Goal: Transaction & Acquisition: Purchase product/service

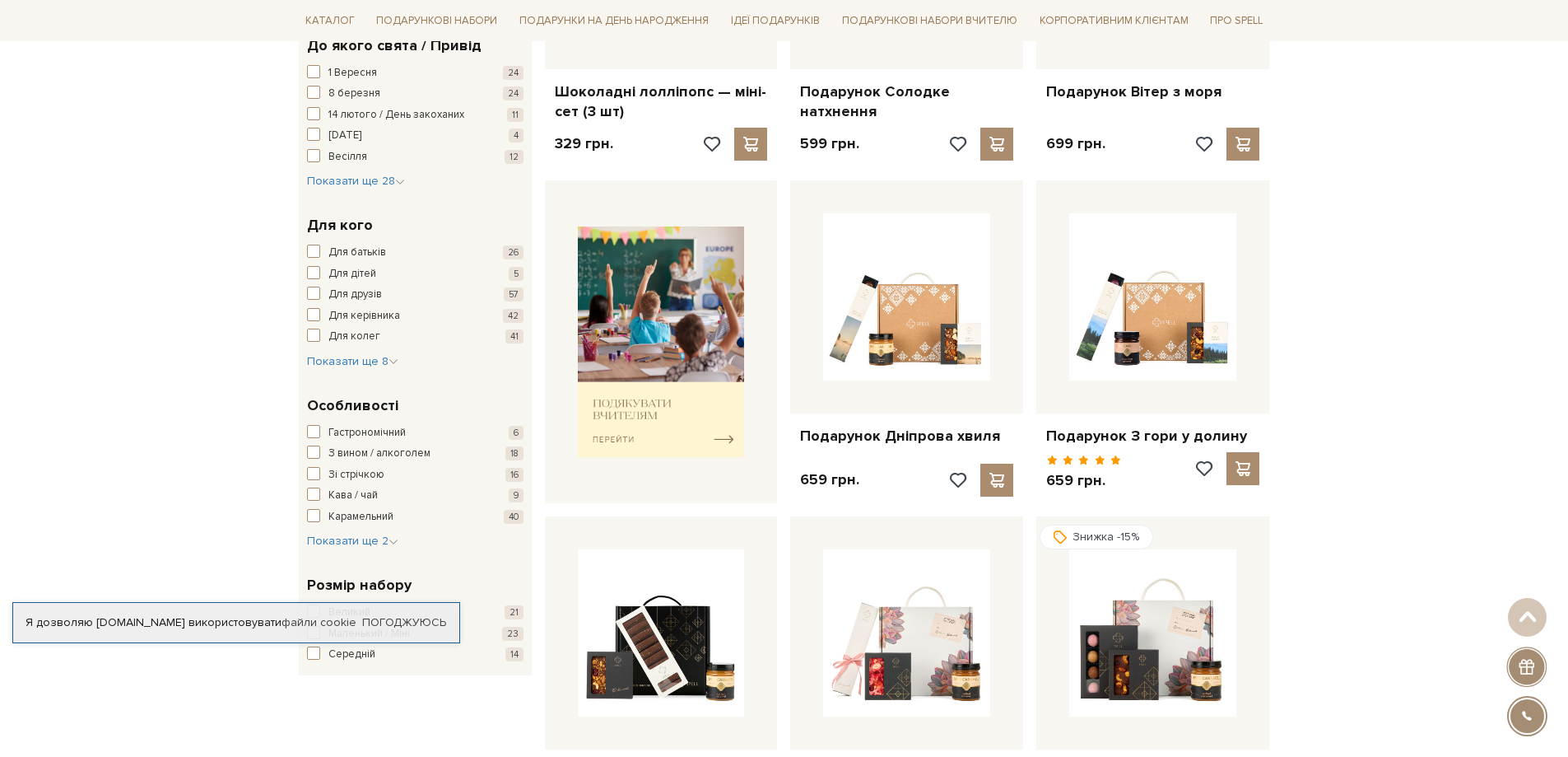
scroll to position [82, 0]
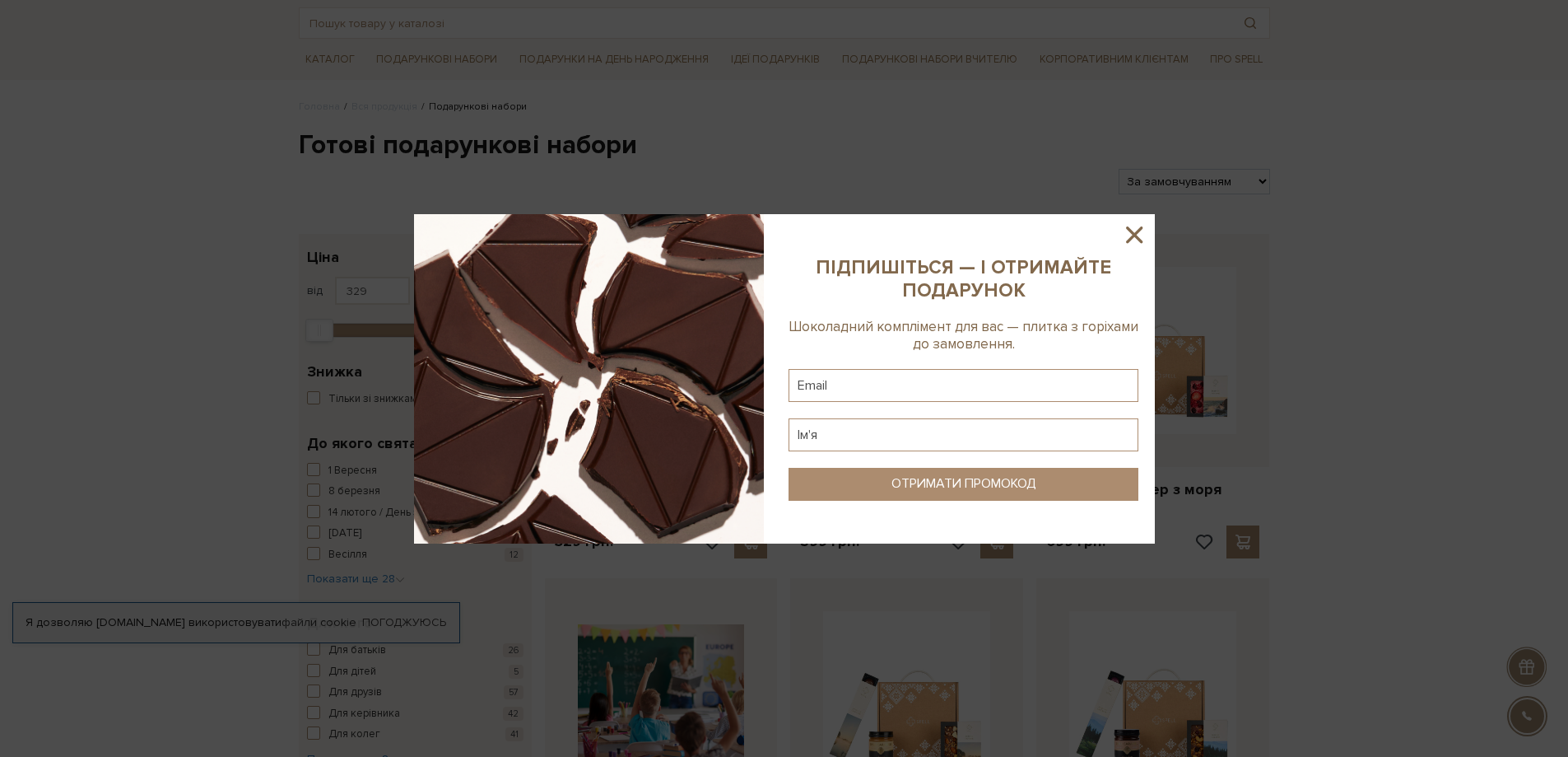
click at [1257, 179] on div at bounding box center [784, 378] width 1568 height 757
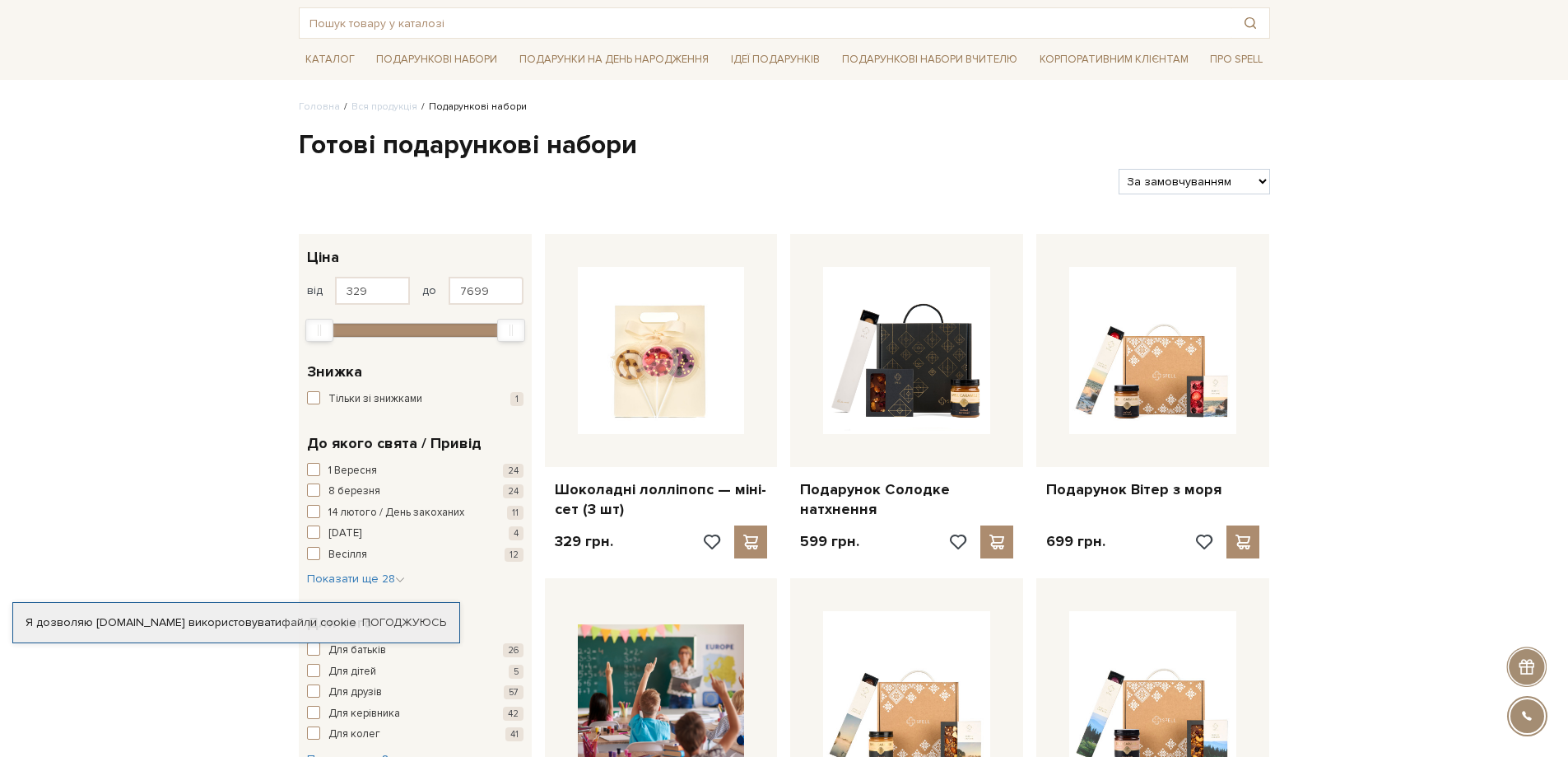
click at [1261, 182] on select "За замовчуванням За Ціною (зростання) За Ціною (зменшення) Новинки За популярні…" at bounding box center [1194, 181] width 151 height 26
select select "https://spellchocolate.com/our-productions/podarunkovi-box/?sort=p.price&order=…"
click at [1119, 169] on select "За замовчуванням За Ціною (зростання) За Ціною (зменшення) Новинки За популярні…" at bounding box center [1194, 181] width 151 height 26
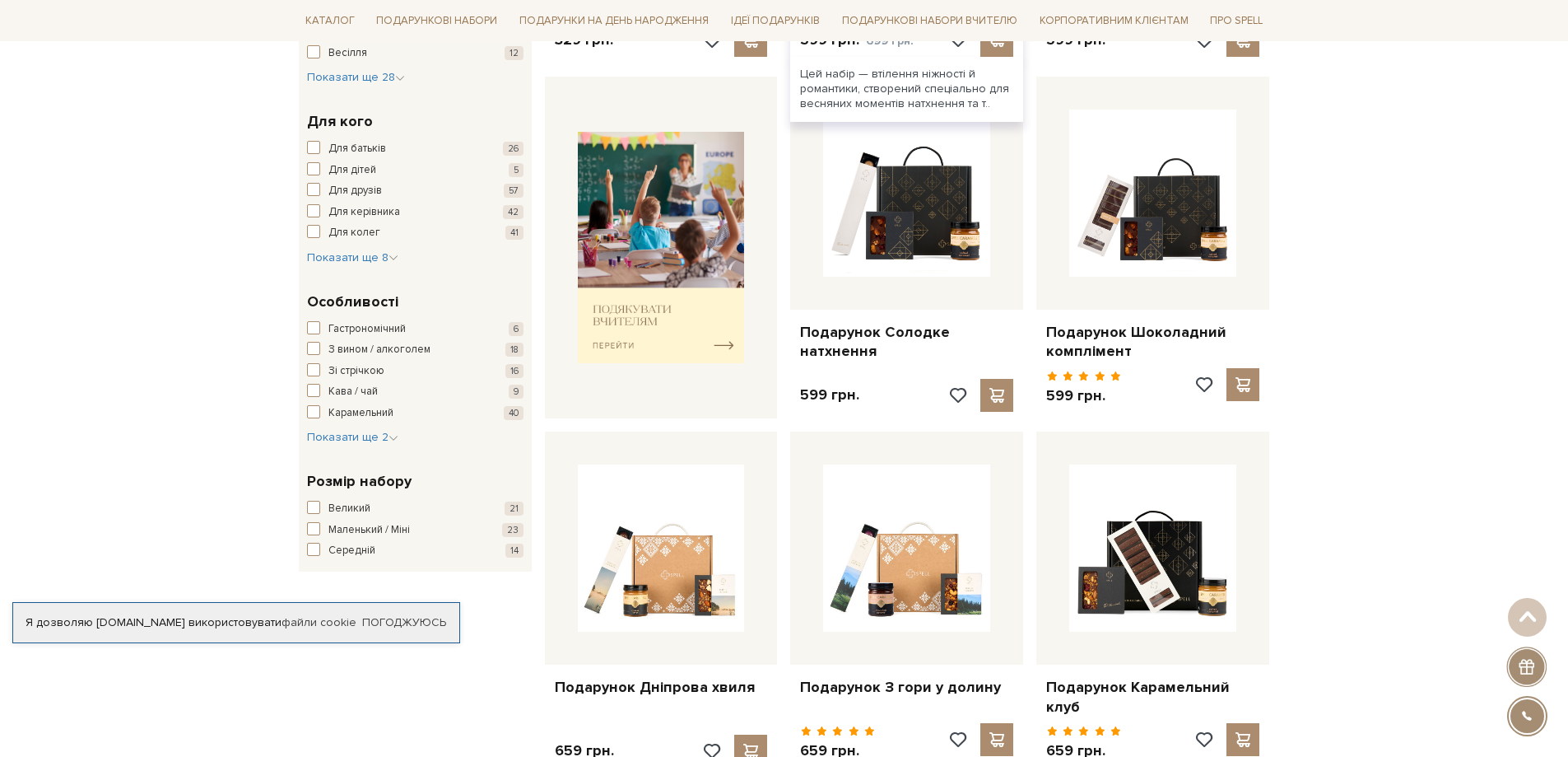
scroll to position [411, 0]
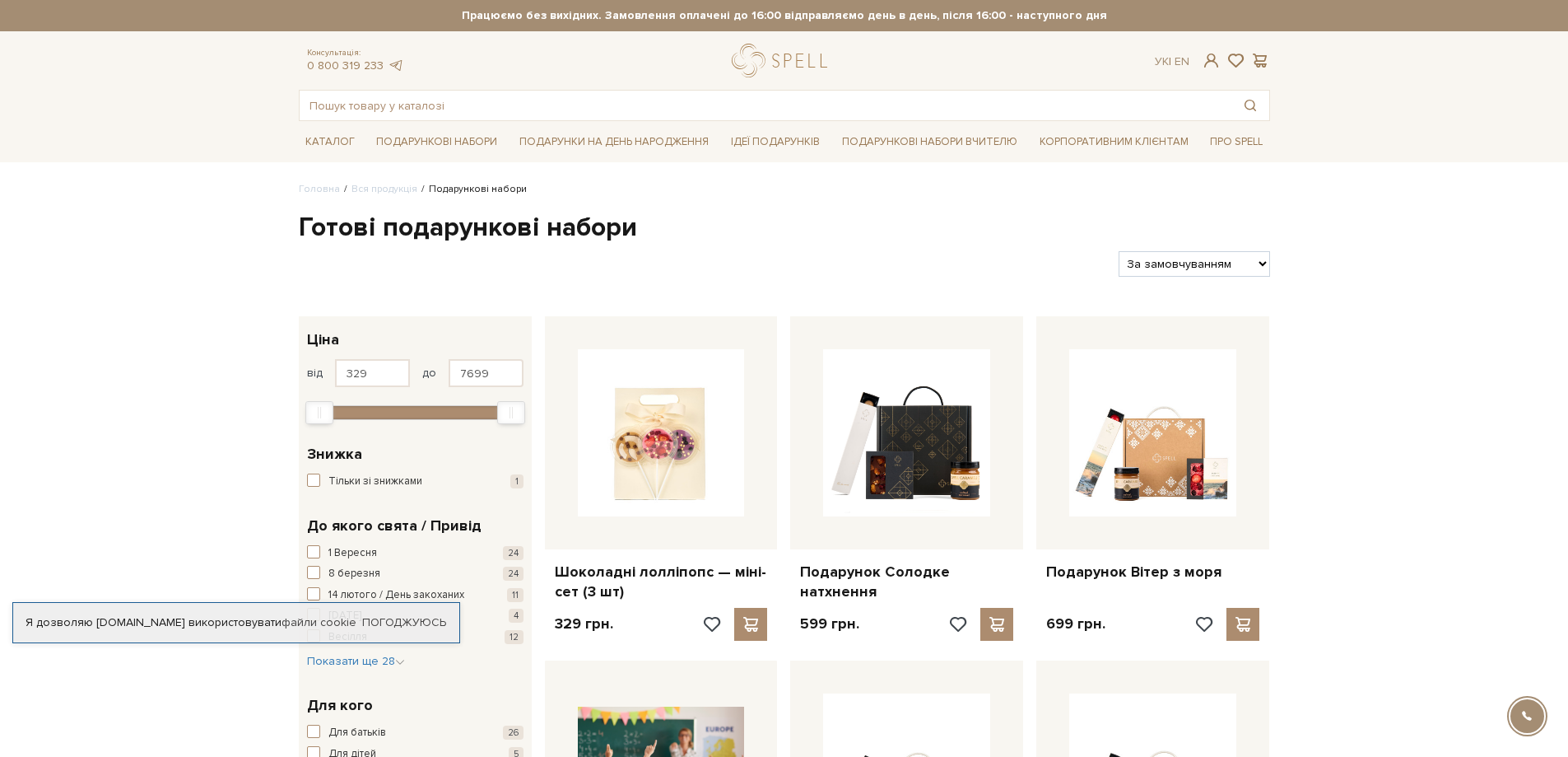
select select "https://spellchocolate.com/our-productions/podarunkovi-box/?sort=p.price&order=…"
